Goal: Task Accomplishment & Management: Manage account settings

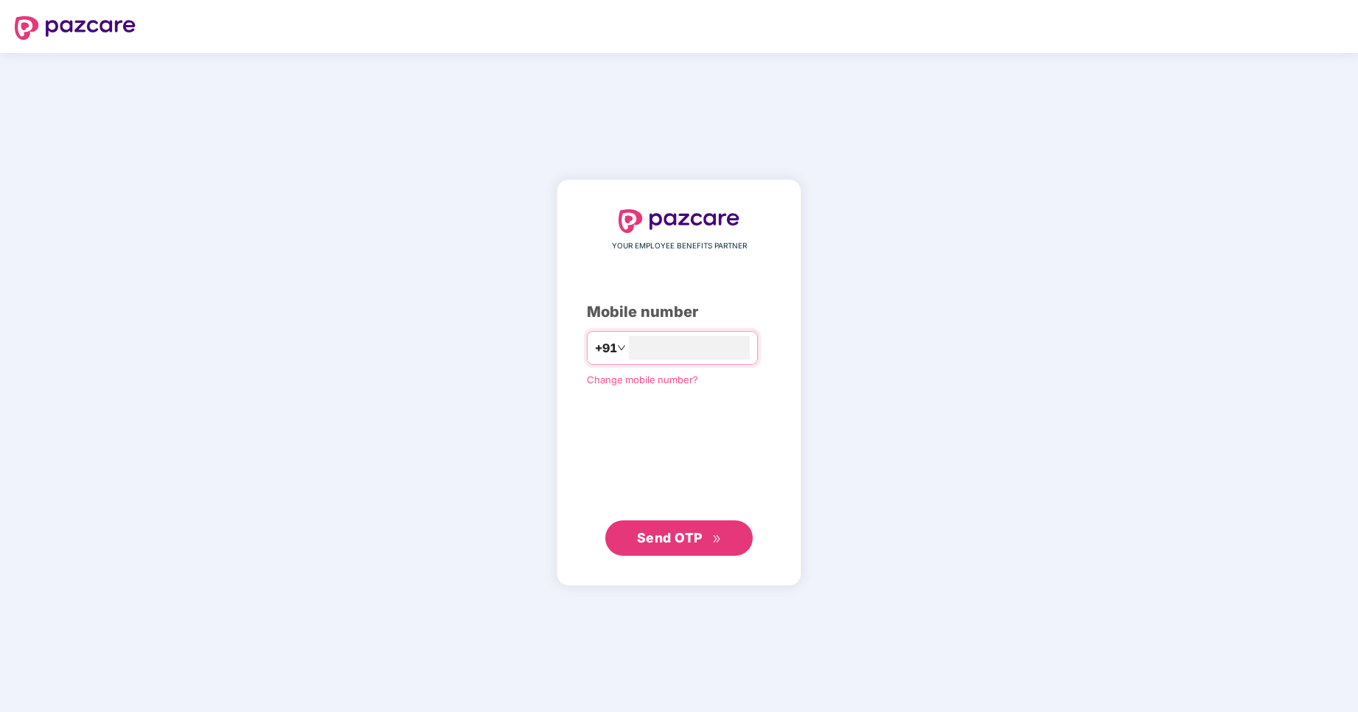
type input "**********"
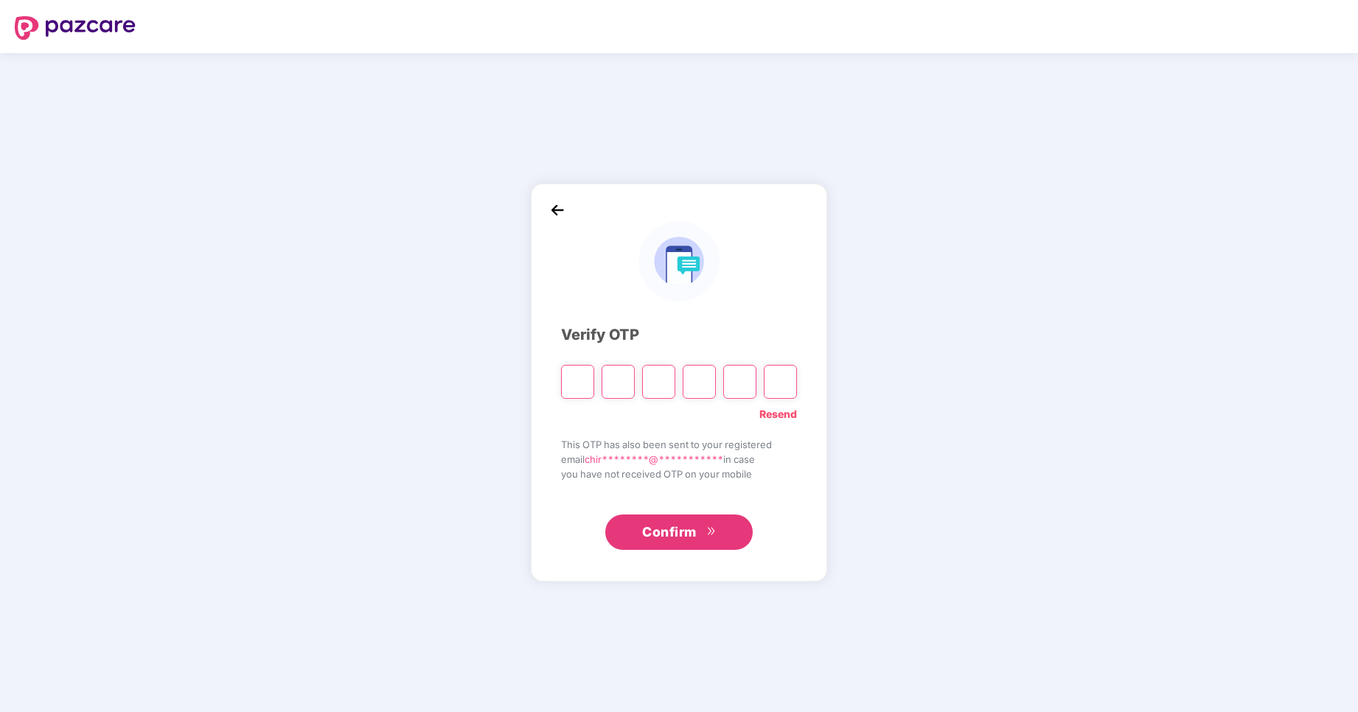
type input "*"
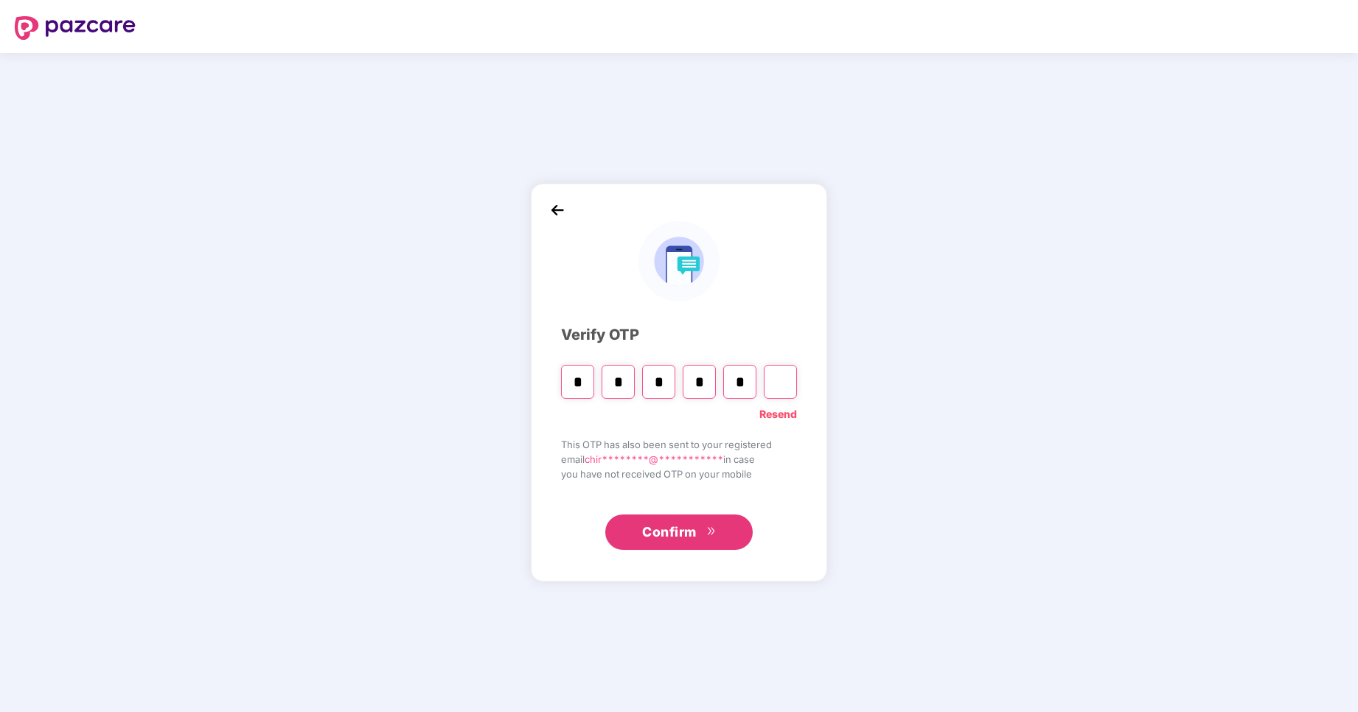
type input "*"
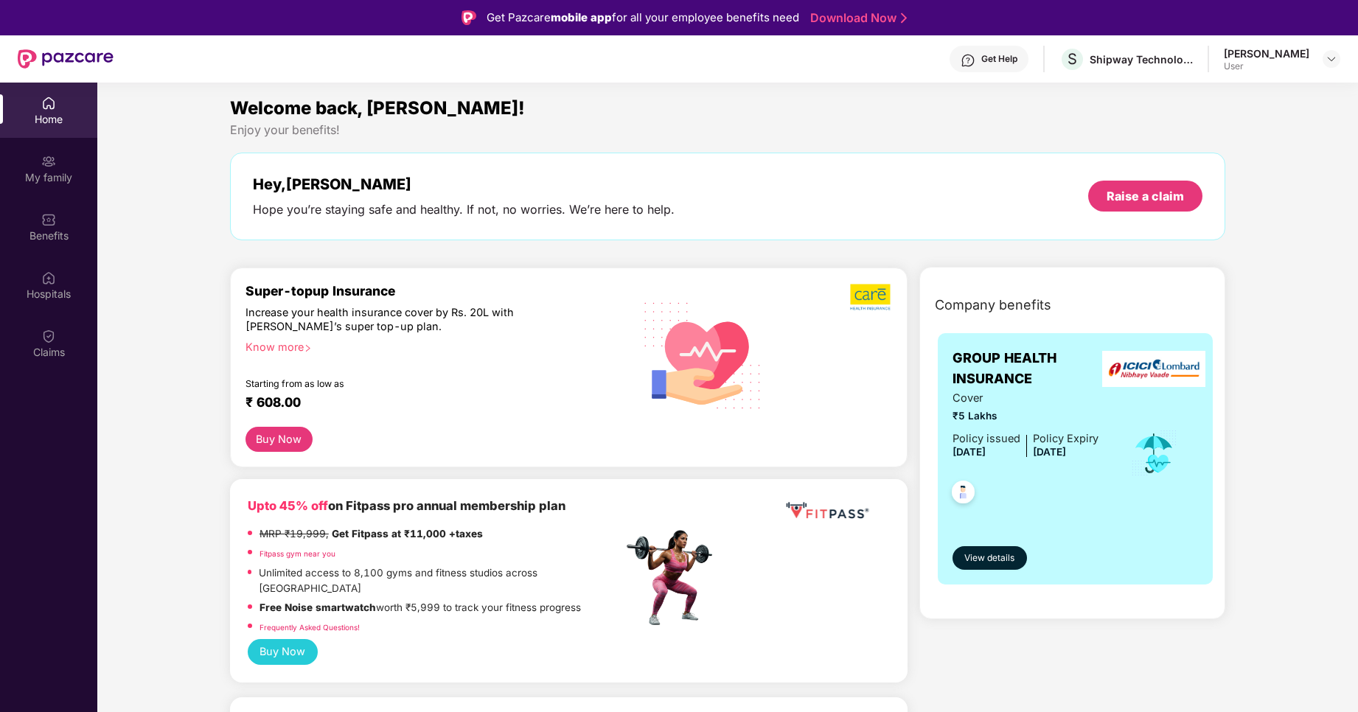
click at [232, 540] on div "Upto 45% off on Fitpass pro annual membership plan MRP ₹19,999, Get Fitpass at …" at bounding box center [569, 581] width 678 height 204
click at [21, 156] on div "My family" at bounding box center [48, 168] width 97 height 55
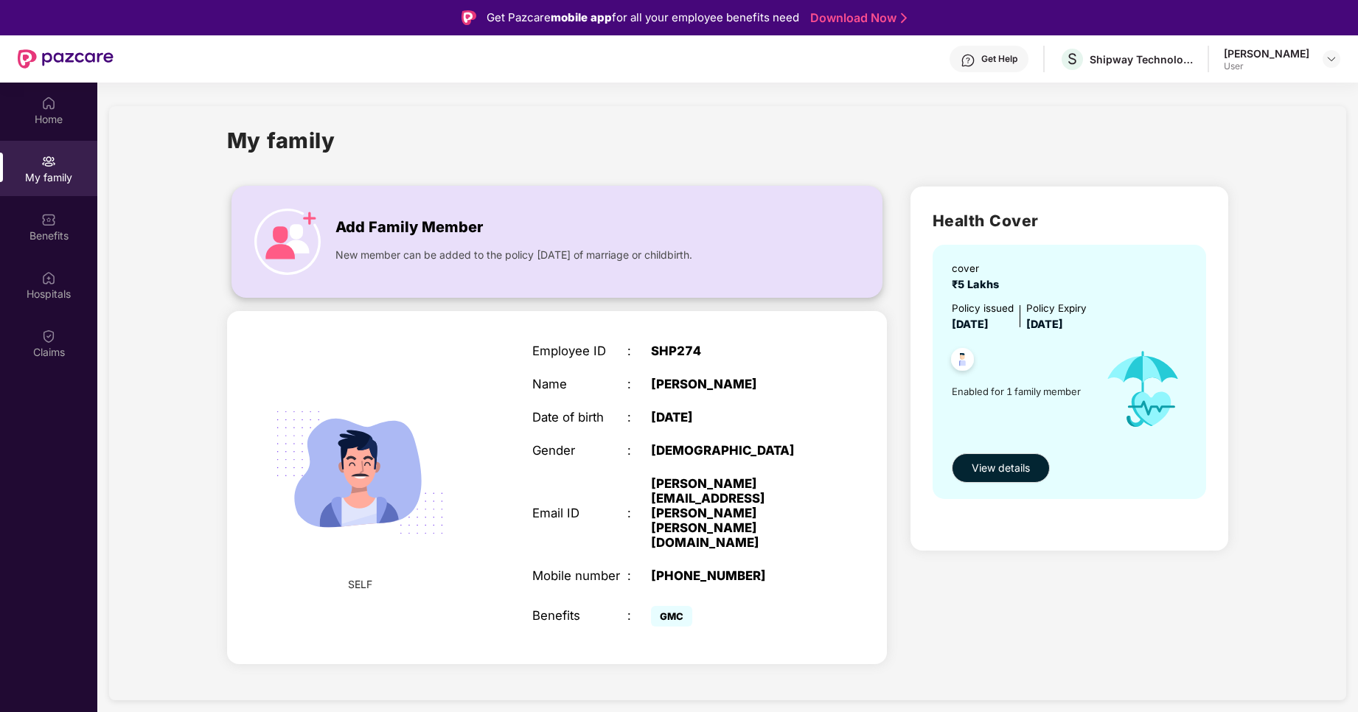
click at [258, 246] on img at bounding box center [287, 242] width 66 height 66
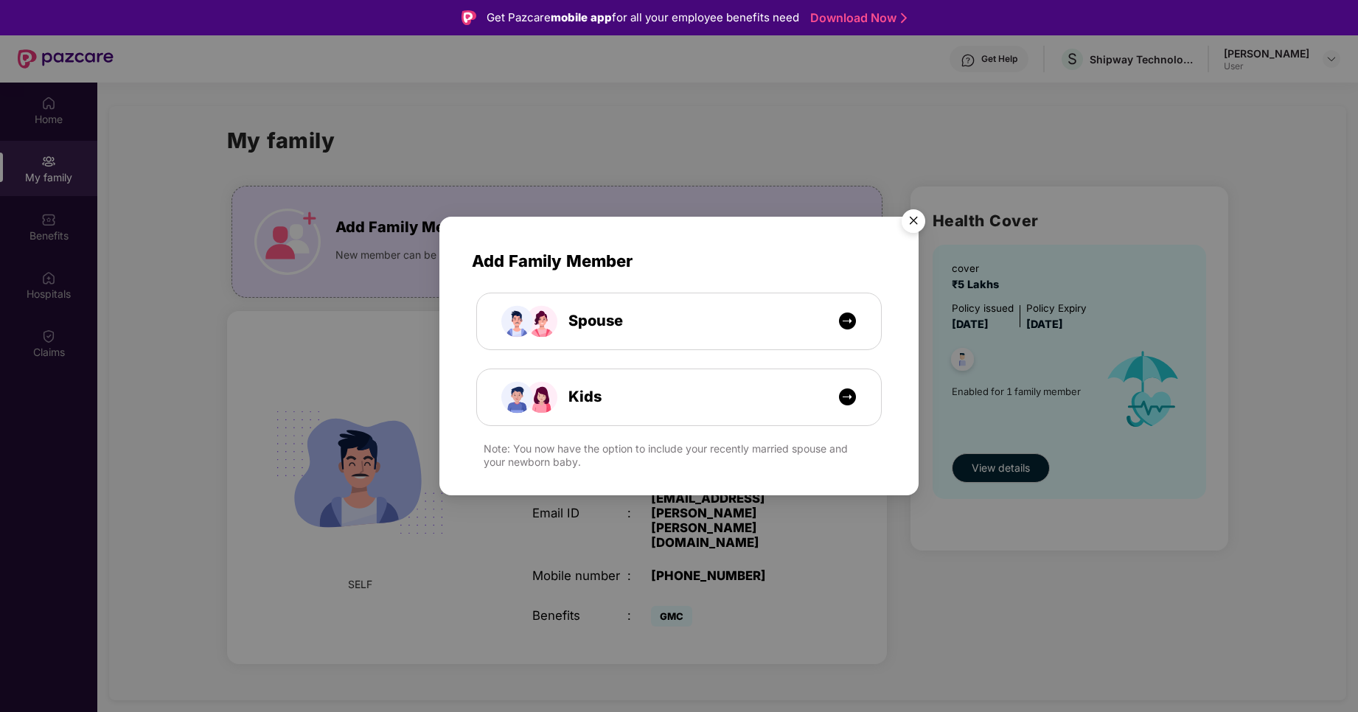
click at [916, 218] on img "Close" at bounding box center [913, 223] width 41 height 41
